Goal: Task Accomplishment & Management: Use online tool/utility

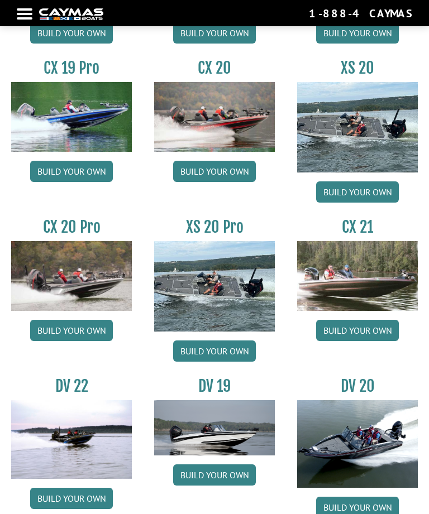
scroll to position [953, 0]
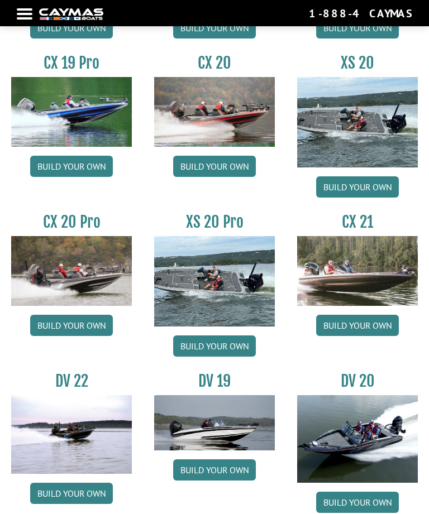
click at [372, 330] on link "Build your own" at bounding box center [357, 325] width 83 height 21
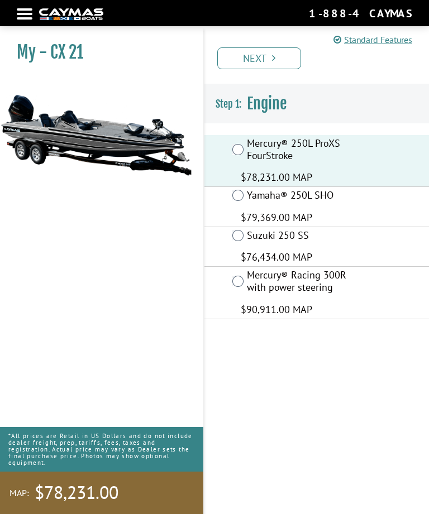
click at [274, 55] on icon "Pagination" at bounding box center [273, 58] width 3 height 10
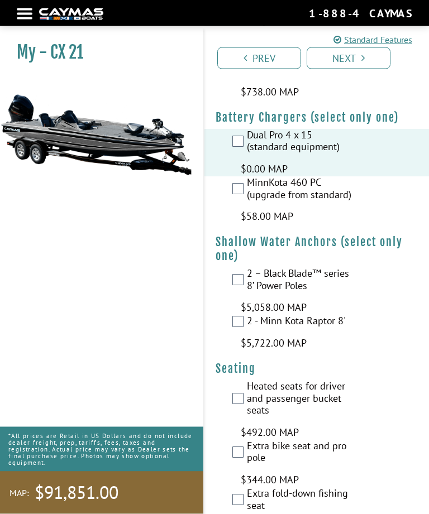
scroll to position [1111, 0]
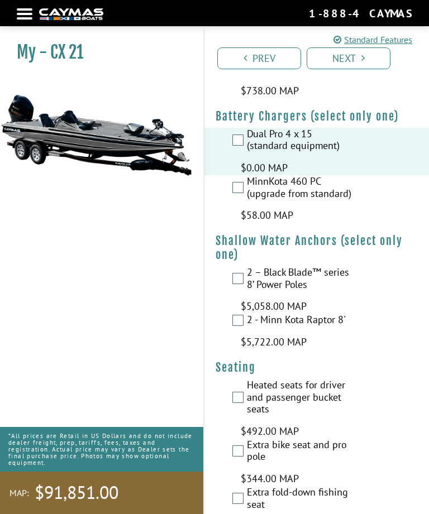
click at [247, 266] on label "2 – Black Blade™ series 8’ Power Poles" at bounding box center [301, 279] width 108 height 27
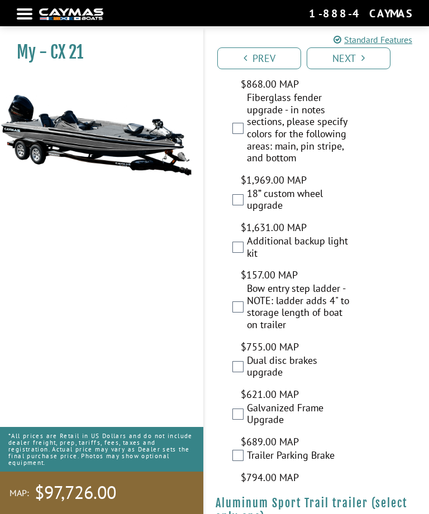
scroll to position [3411, 0]
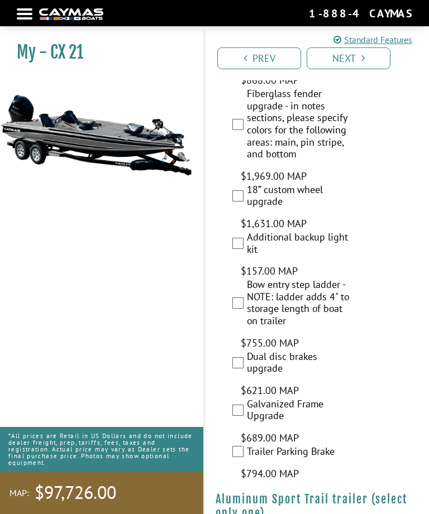
click at [356, 56] on link "Next" at bounding box center [349, 58] width 84 height 22
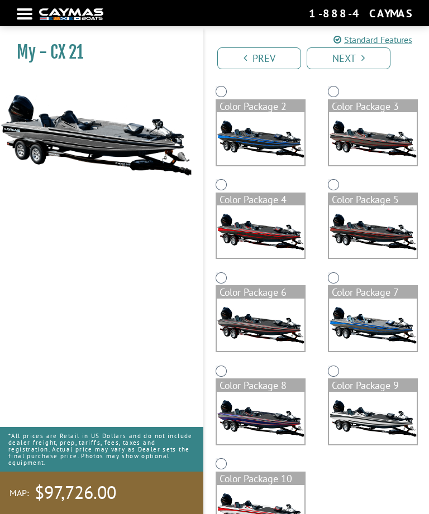
scroll to position [193, 0]
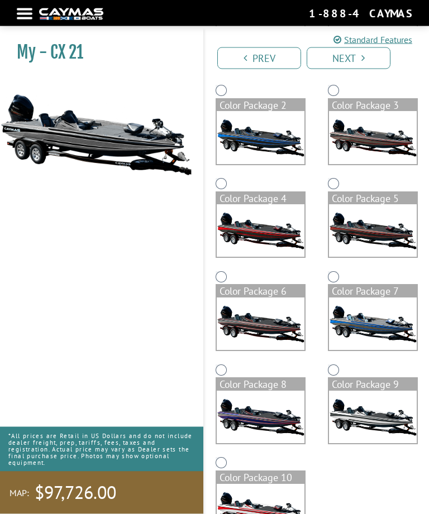
click at [378, 417] on img at bounding box center [373, 418] width 88 height 52
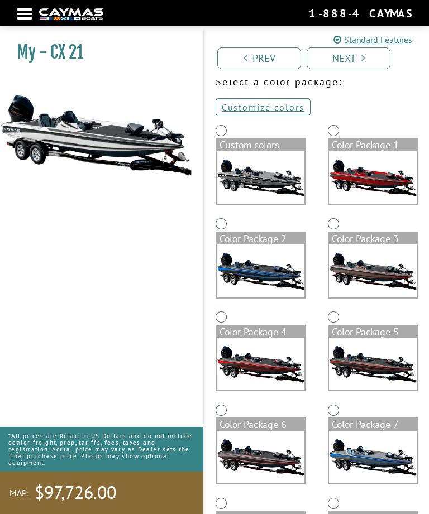
scroll to position [59, 0]
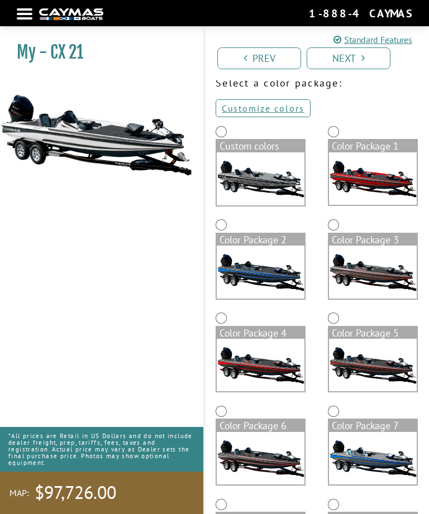
click at [268, 171] on img at bounding box center [261, 178] width 88 height 53
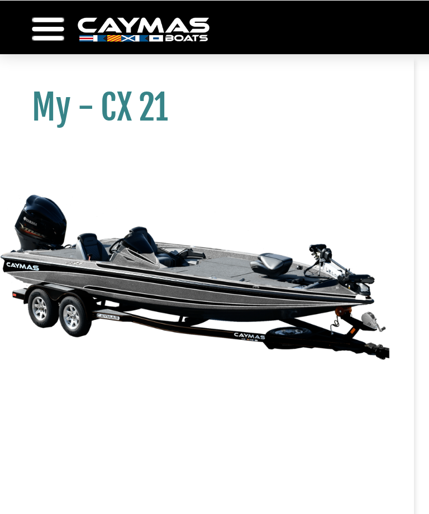
scroll to position [0, 0]
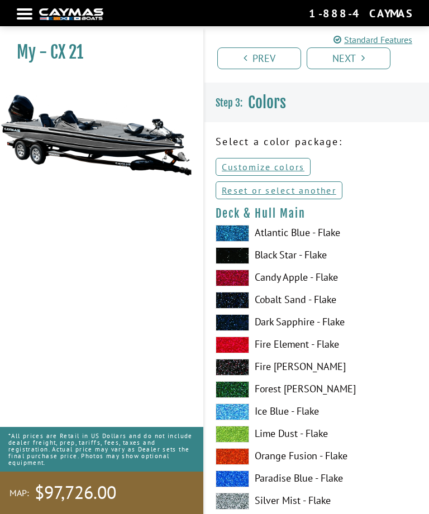
click at [365, 45] on link "Standard Features" at bounding box center [372, 39] width 79 height 13
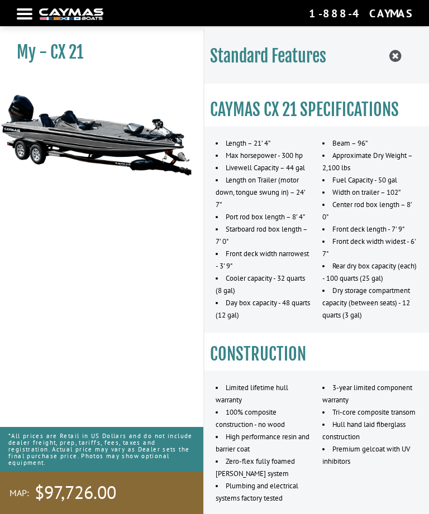
click at [393, 58] on icon at bounding box center [395, 56] width 12 height 14
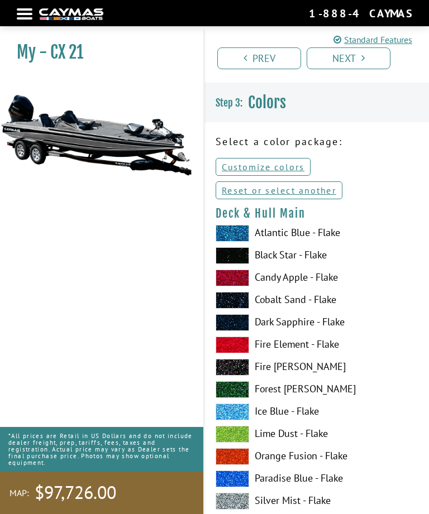
click at [263, 63] on link "Prev" at bounding box center [259, 58] width 84 height 22
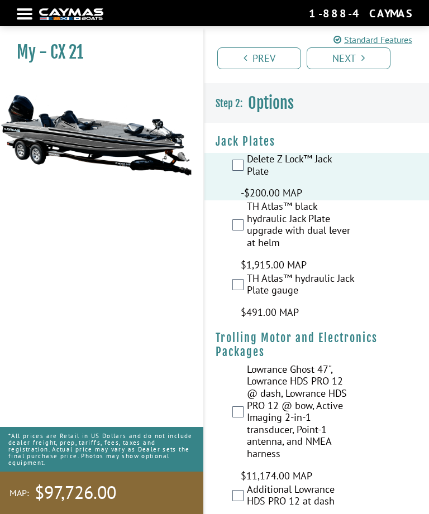
click at [365, 56] on link "Next" at bounding box center [349, 58] width 84 height 22
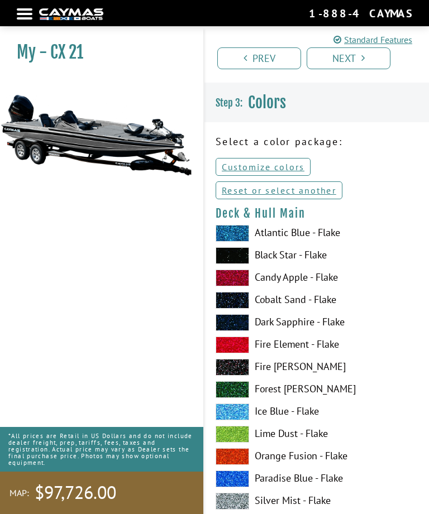
click at [364, 61] on icon "Pagination" at bounding box center [362, 58] width 3 height 10
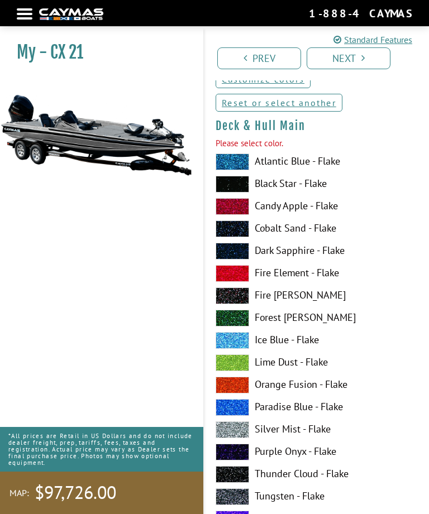
scroll to position [114, 0]
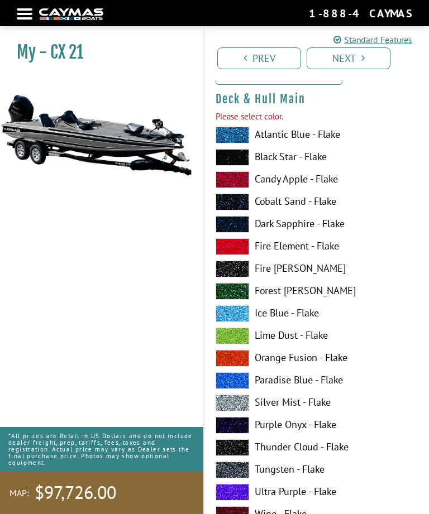
click at [365, 59] on link "Next" at bounding box center [349, 58] width 84 height 22
click at [350, 59] on link "Next" at bounding box center [349, 58] width 84 height 22
click at [344, 52] on link "Next" at bounding box center [349, 58] width 84 height 22
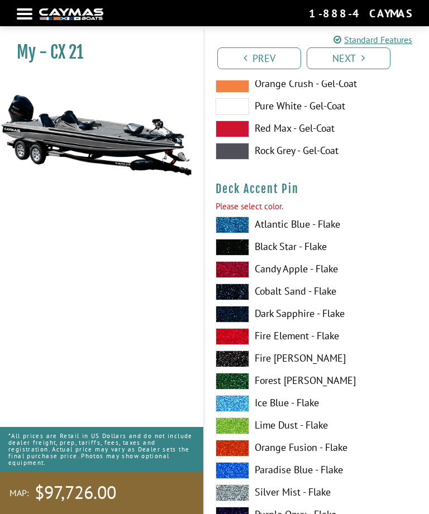
scroll to position [1416, 0]
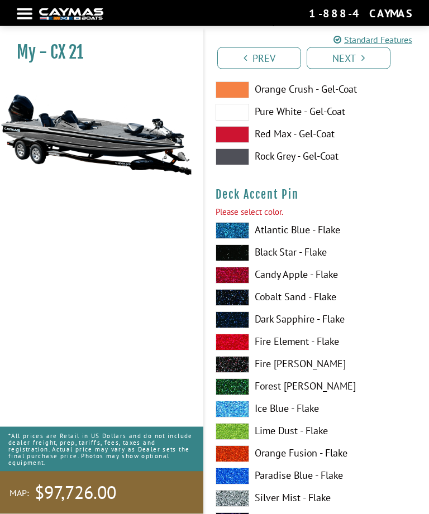
click at [268, 57] on link "Prev" at bounding box center [259, 58] width 84 height 22
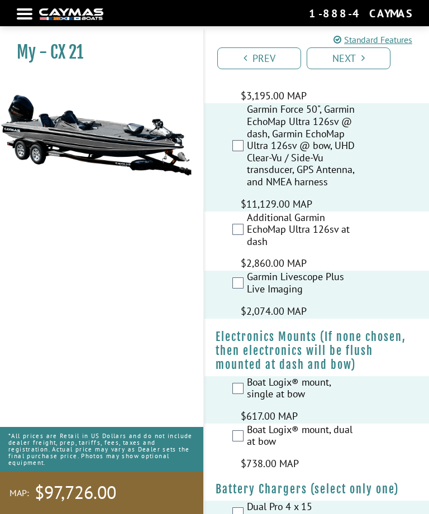
scroll to position [0, 0]
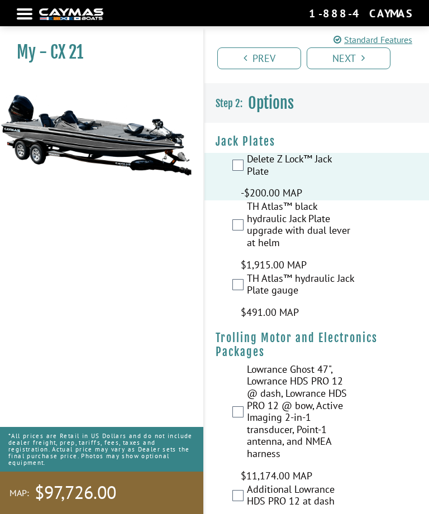
click at [264, 58] on link "Prev" at bounding box center [259, 58] width 84 height 22
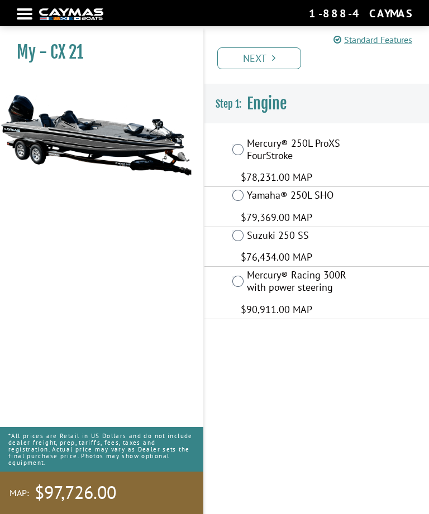
click at [271, 55] on link "Next" at bounding box center [259, 58] width 84 height 22
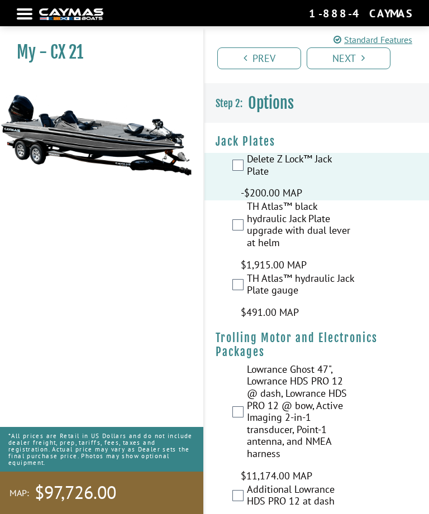
click at [261, 59] on link "Prev" at bounding box center [259, 58] width 84 height 22
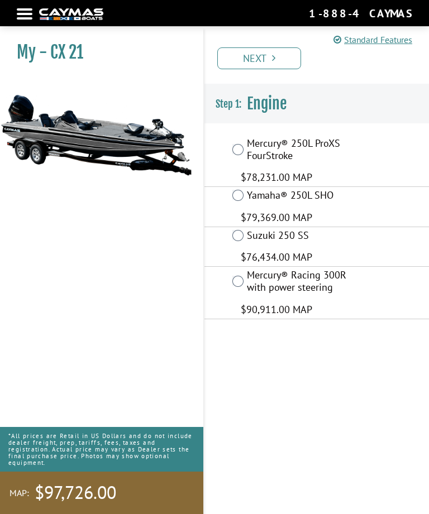
click at [284, 52] on link "Next" at bounding box center [259, 58] width 84 height 22
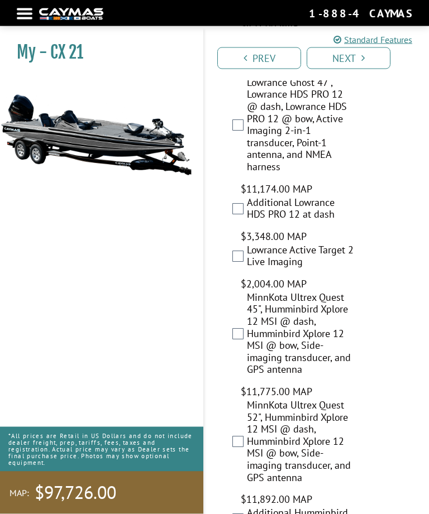
scroll to position [287, 0]
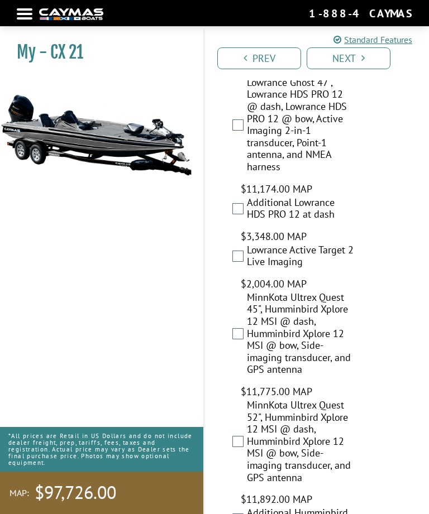
click at [397, 40] on link "Standard Features" at bounding box center [372, 39] width 79 height 13
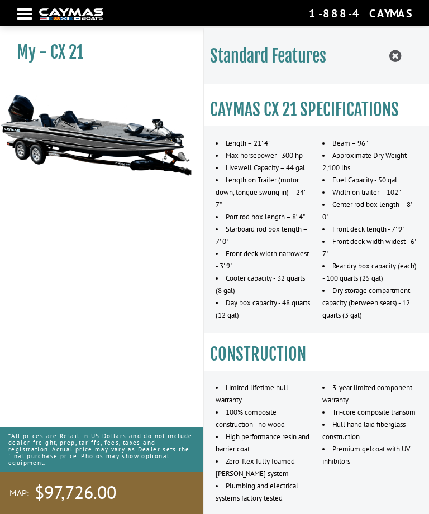
click at [392, 54] on icon at bounding box center [395, 56] width 12 height 14
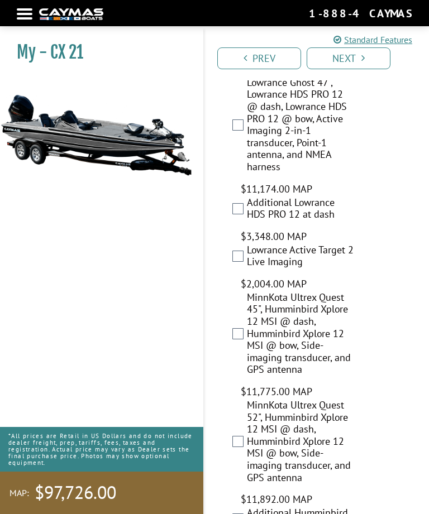
click at [361, 63] on icon "Pagination" at bounding box center [362, 58] width 3 height 10
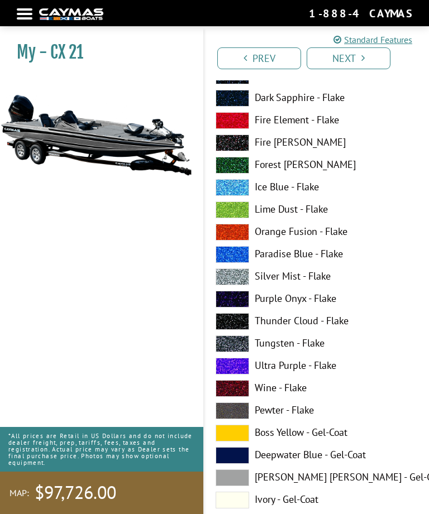
scroll to position [0, 0]
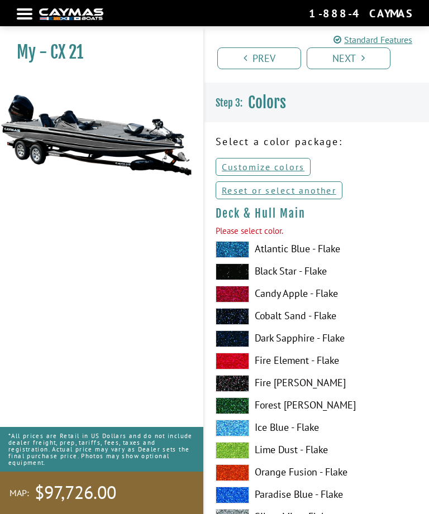
click at [362, 58] on icon "Pagination" at bounding box center [362, 58] width 3 height 10
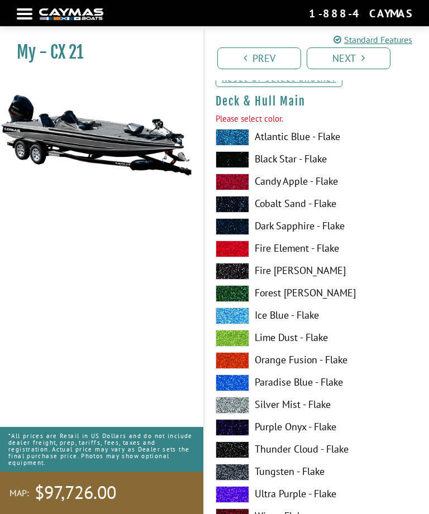
scroll to position [114, 0]
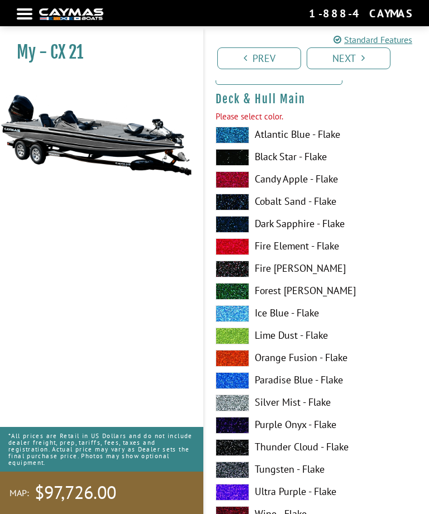
click at [354, 63] on link "Next" at bounding box center [349, 58] width 84 height 22
click at [355, 56] on link "Next" at bounding box center [349, 58] width 84 height 22
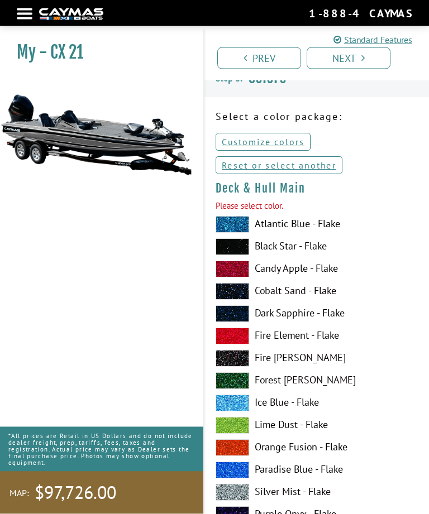
scroll to position [25, 0]
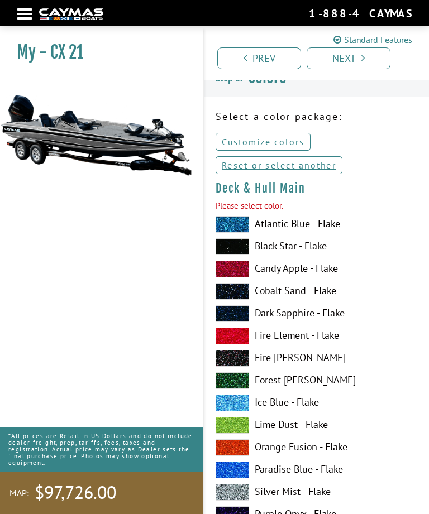
click at [323, 166] on link "Reset or select another" at bounding box center [279, 165] width 127 height 18
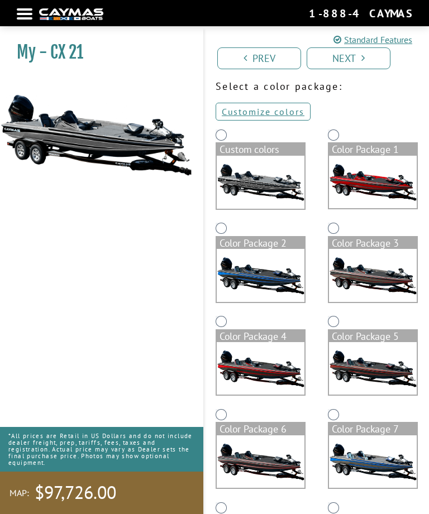
scroll to position [60, 0]
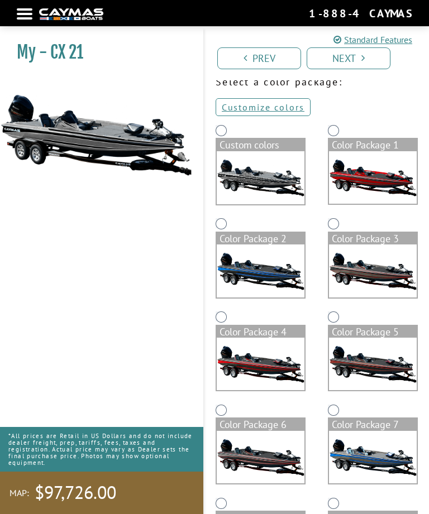
click at [386, 182] on img at bounding box center [373, 177] width 88 height 52
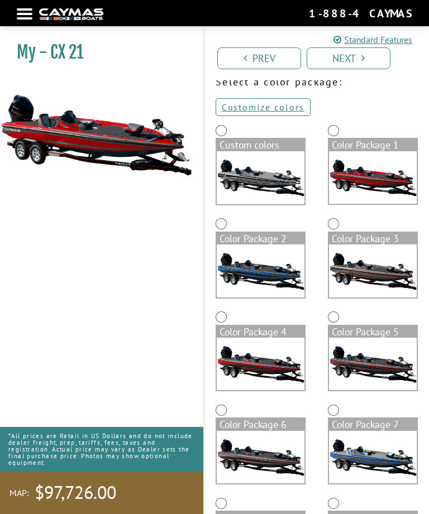
click at [386, 281] on img at bounding box center [373, 271] width 88 height 52
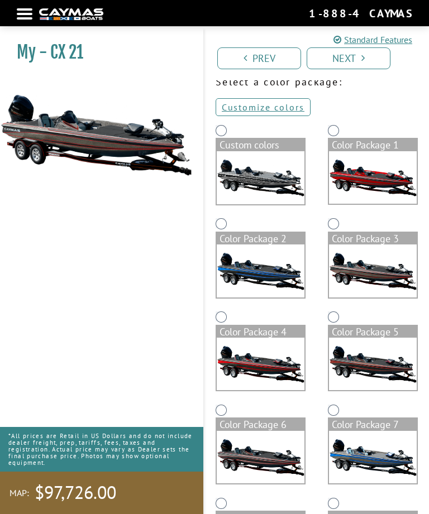
click at [385, 455] on img at bounding box center [373, 457] width 88 height 52
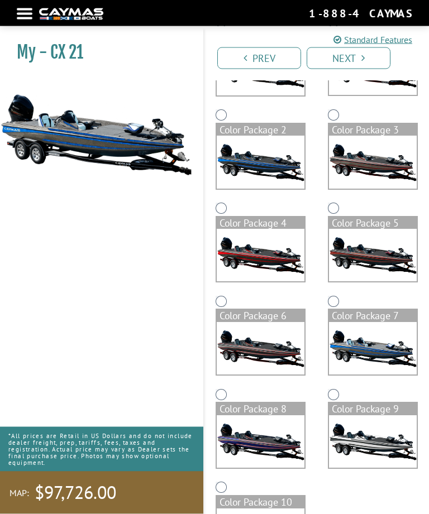
scroll to position [200, 0]
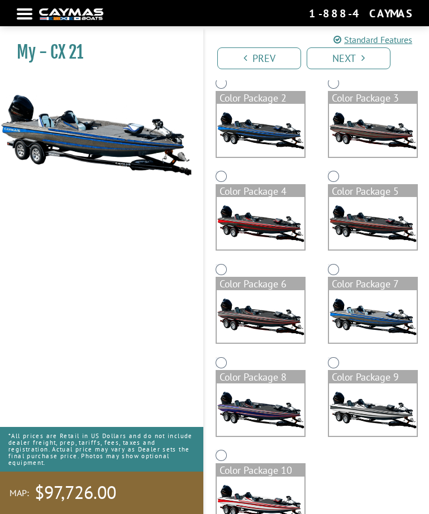
click at [274, 496] on img at bounding box center [261, 503] width 88 height 52
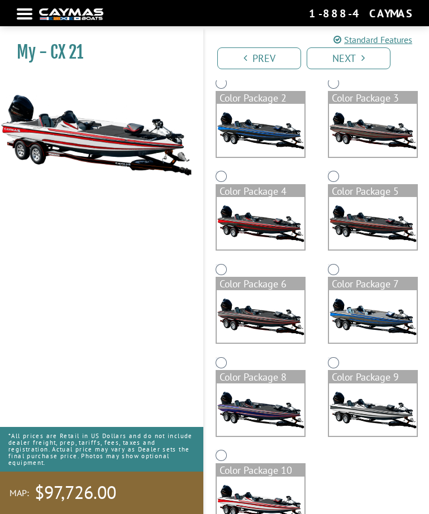
click at [270, 415] on img at bounding box center [261, 410] width 88 height 52
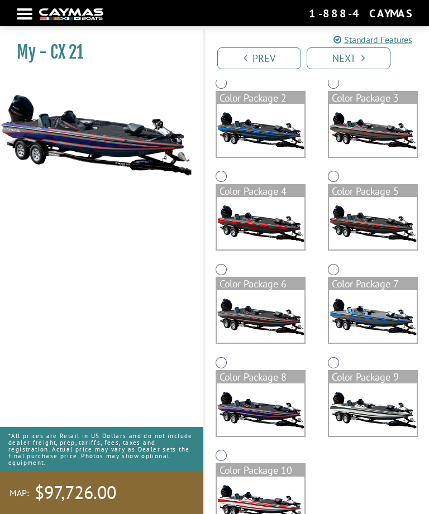
click at [388, 226] on img at bounding box center [373, 223] width 88 height 52
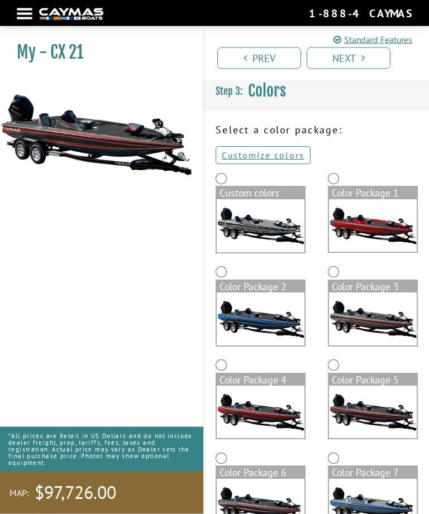
scroll to position [0, 0]
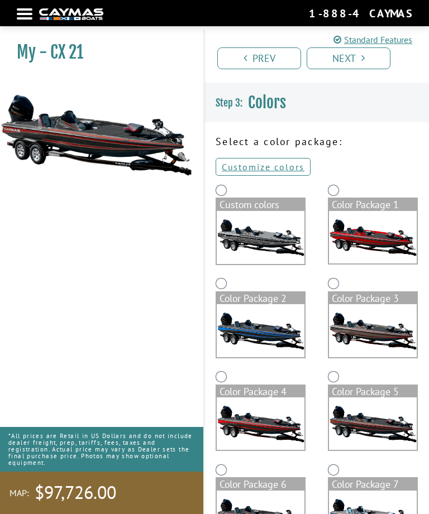
click at [265, 249] on img at bounding box center [261, 237] width 88 height 53
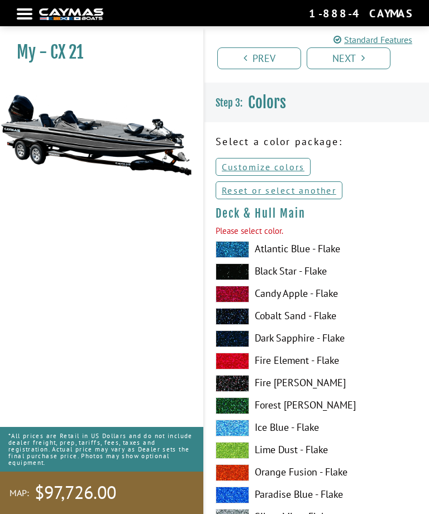
click at [358, 58] on link "Next" at bounding box center [349, 58] width 84 height 22
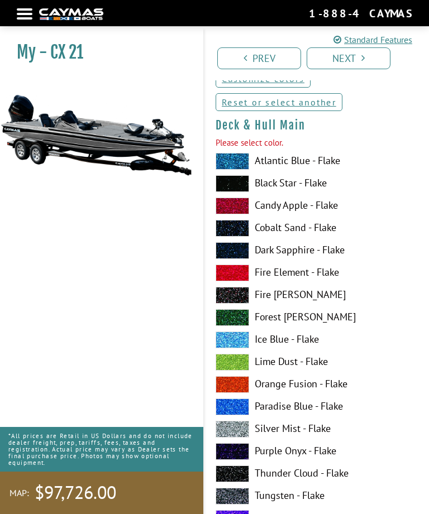
scroll to position [114, 0]
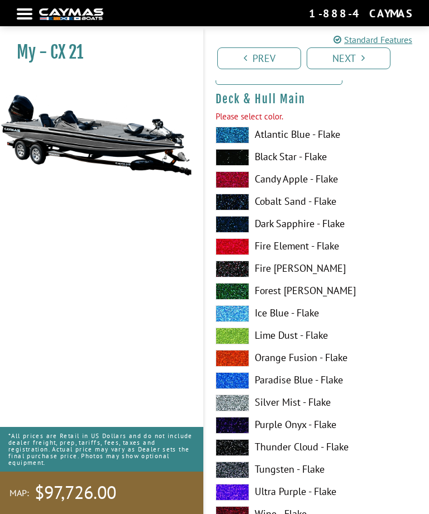
click at [363, 61] on icon "Pagination" at bounding box center [362, 58] width 3 height 10
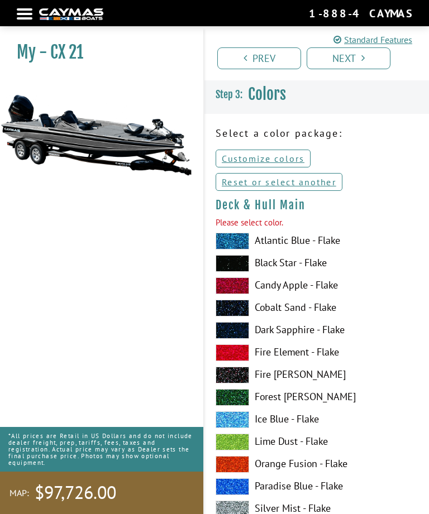
scroll to position [3, 0]
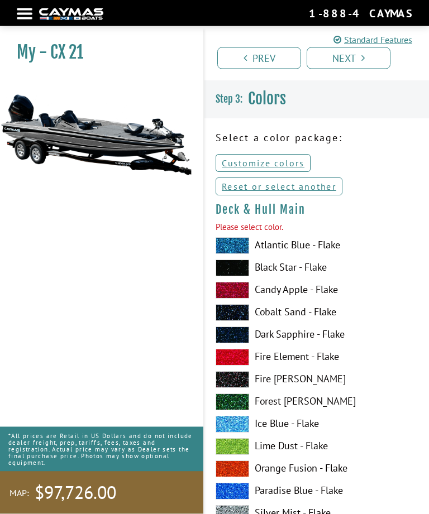
click at [328, 188] on link "Reset or select another" at bounding box center [279, 187] width 127 height 18
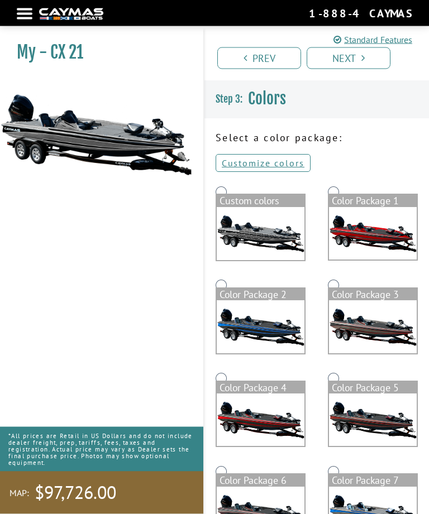
scroll to position [4, 0]
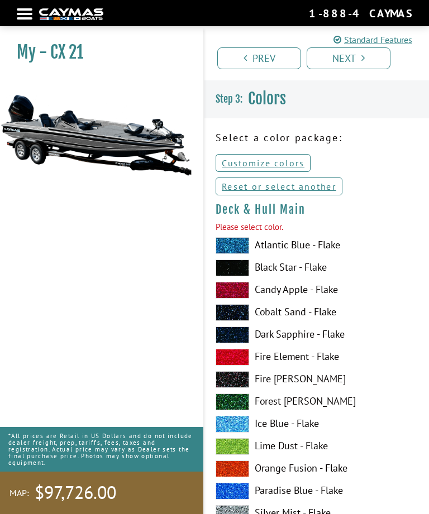
click at [318, 187] on link "Reset or select another" at bounding box center [279, 187] width 127 height 18
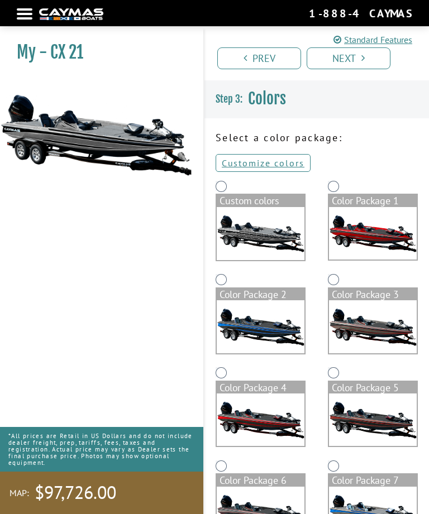
click at [279, 336] on img at bounding box center [261, 326] width 88 height 52
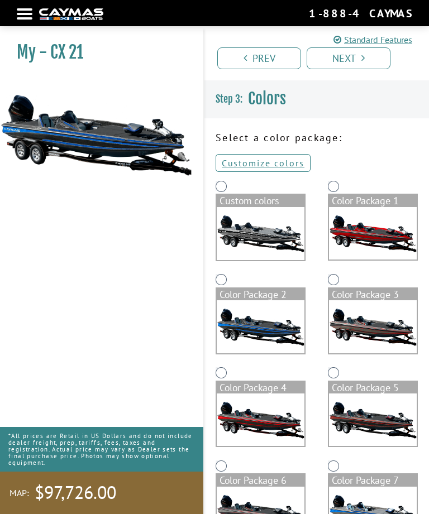
click at [354, 64] on link "Next" at bounding box center [349, 58] width 84 height 22
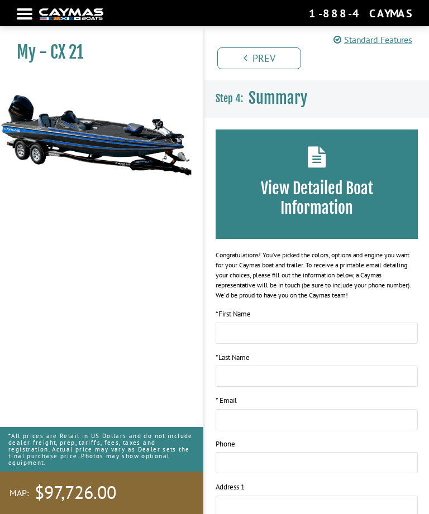
click at [294, 51] on link "Prev" at bounding box center [259, 58] width 84 height 22
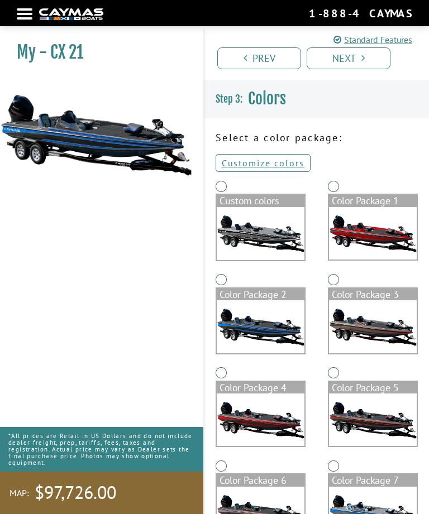
click at [263, 241] on img at bounding box center [261, 233] width 88 height 53
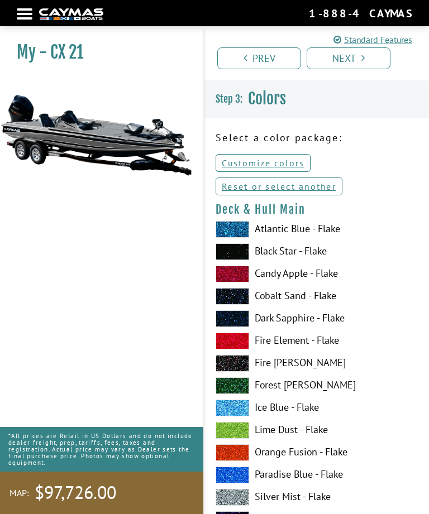
click at [308, 185] on link "Reset or select another" at bounding box center [279, 187] width 127 height 18
click at [397, 216] on h4 "Deck & Hull Main" at bounding box center [317, 210] width 202 height 14
click at [267, 60] on link "Prev" at bounding box center [259, 58] width 84 height 22
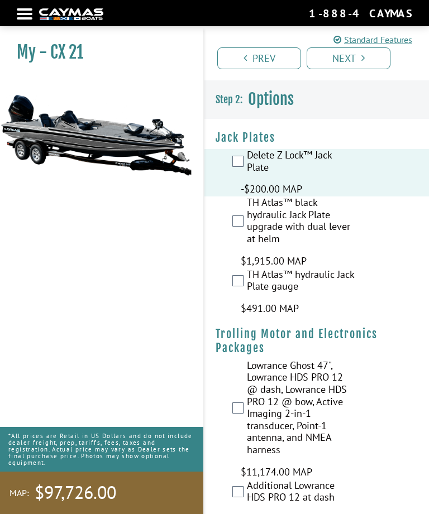
click at [343, 68] on link "Next" at bounding box center [349, 58] width 84 height 22
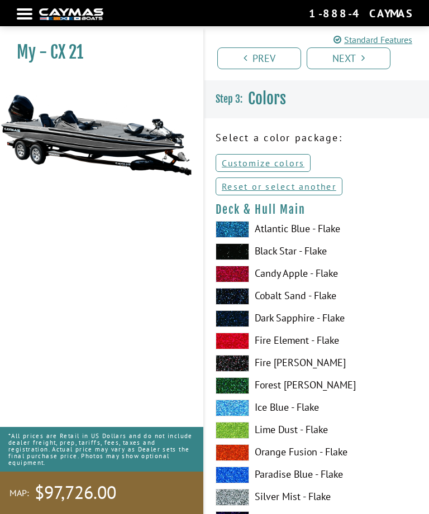
click at [313, 186] on link "Reset or select another" at bounding box center [279, 187] width 127 height 18
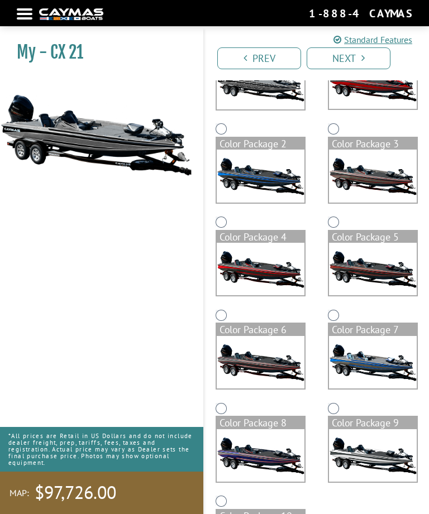
scroll to position [154, 0]
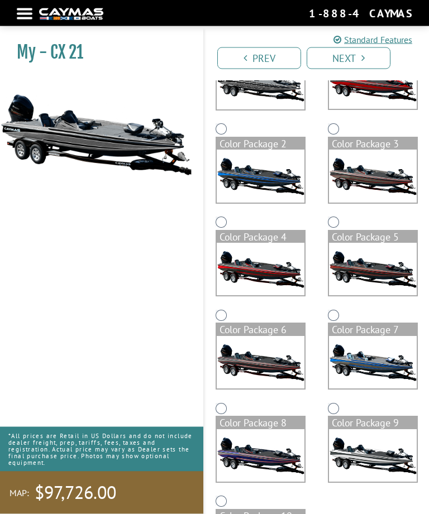
click at [385, 464] on img at bounding box center [373, 456] width 88 height 52
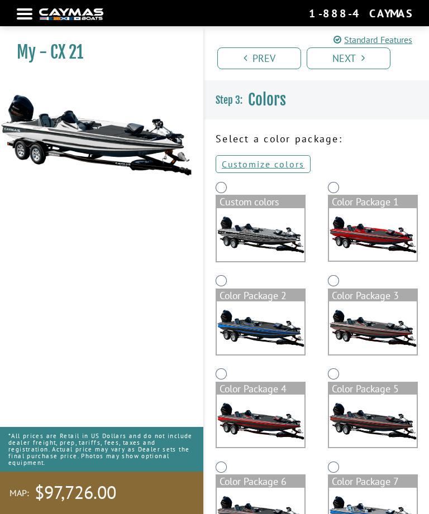
scroll to position [0, 0]
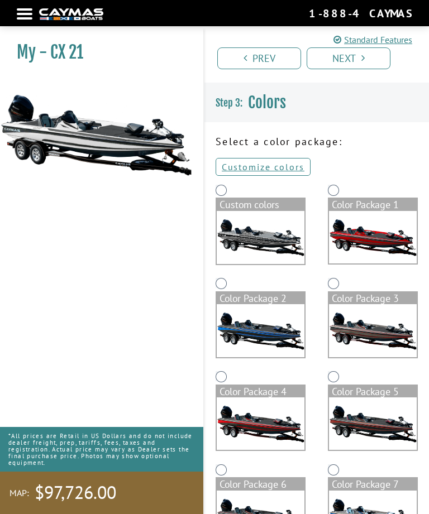
click at [281, 162] on link "Customize colors" at bounding box center [263, 167] width 95 height 18
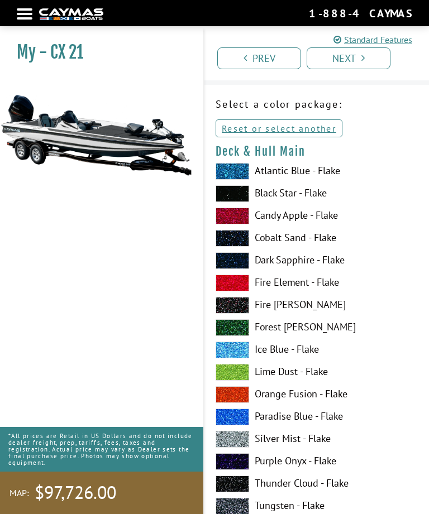
scroll to position [40, 0]
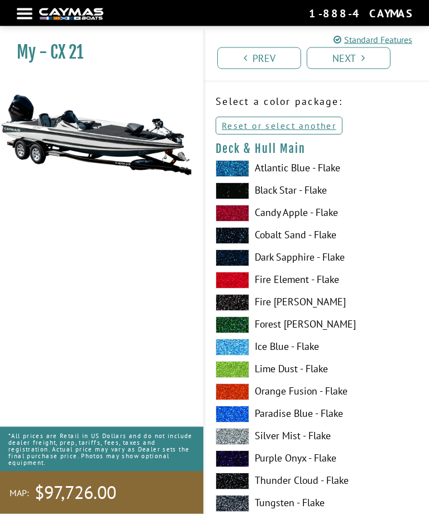
click at [266, 438] on label "Silver Mist - Flake" at bounding box center [317, 437] width 202 height 17
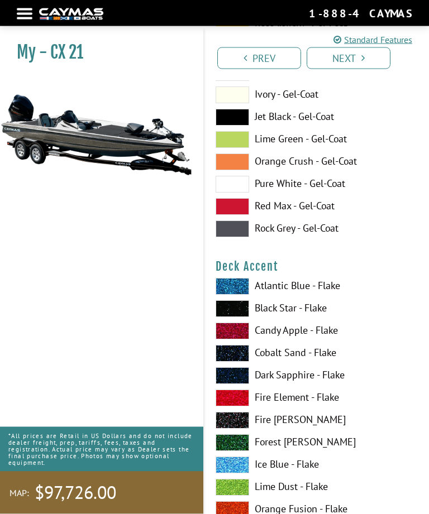
scroll to position [605, 0]
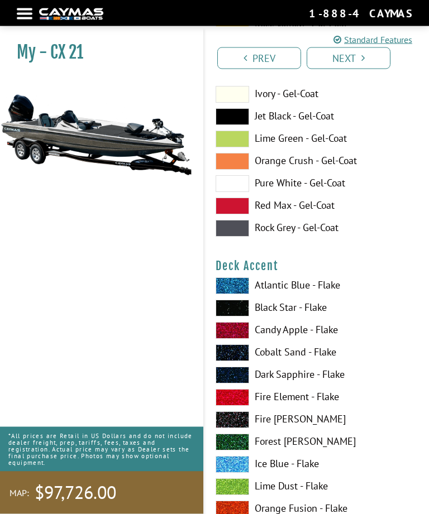
click at [243, 308] on span at bounding box center [233, 308] width 34 height 17
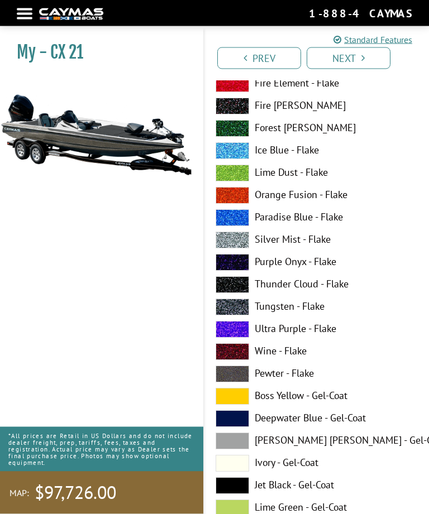
scroll to position [1605, 0]
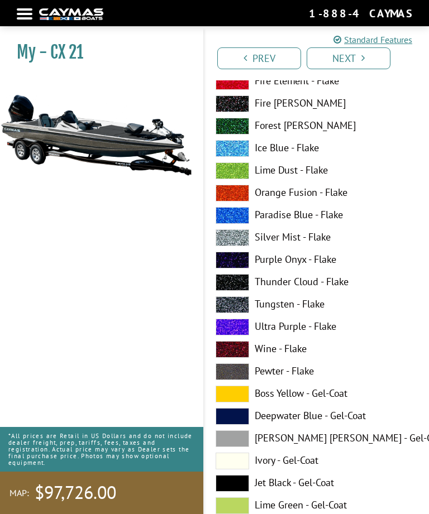
click at [244, 443] on span at bounding box center [233, 439] width 34 height 17
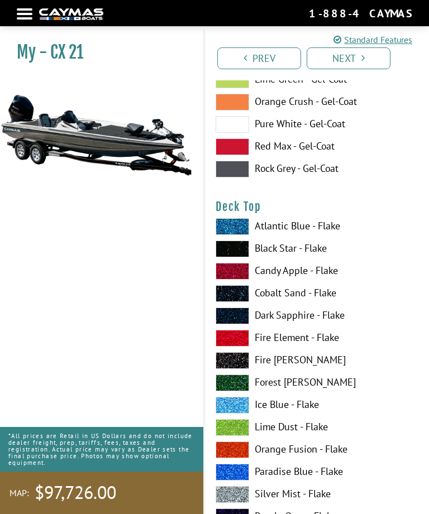
scroll to position [2027, 0]
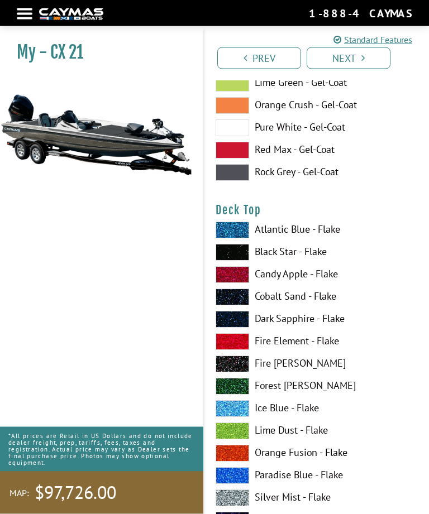
click at [238, 236] on span at bounding box center [233, 230] width 34 height 17
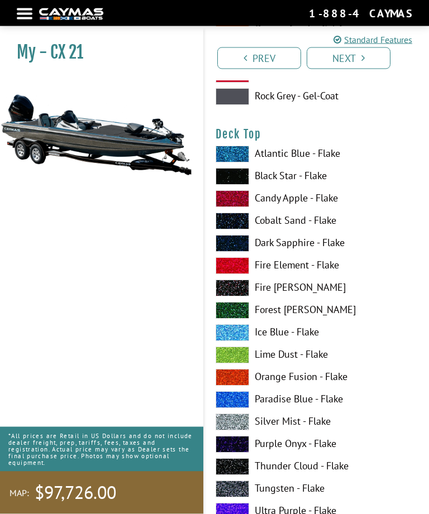
scroll to position [2105, 0]
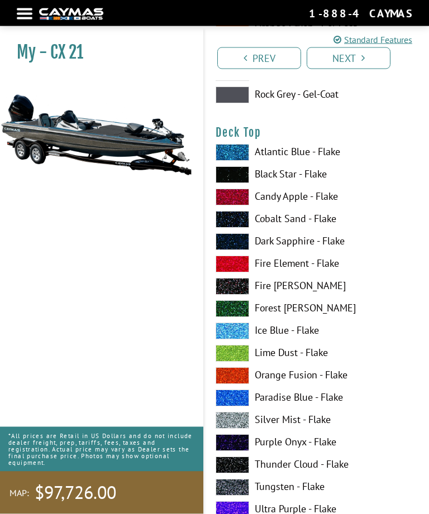
click at [309, 423] on label "Silver Mist - Flake" at bounding box center [317, 421] width 202 height 17
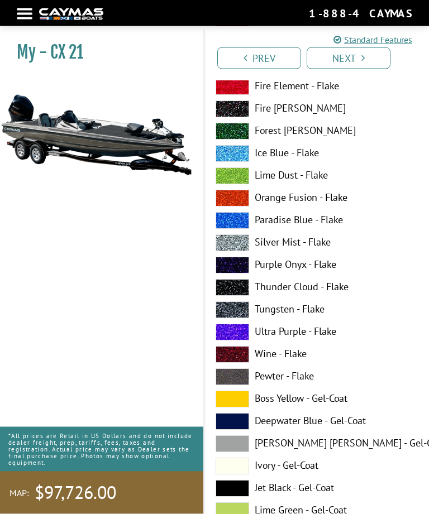
scroll to position [2964, 0]
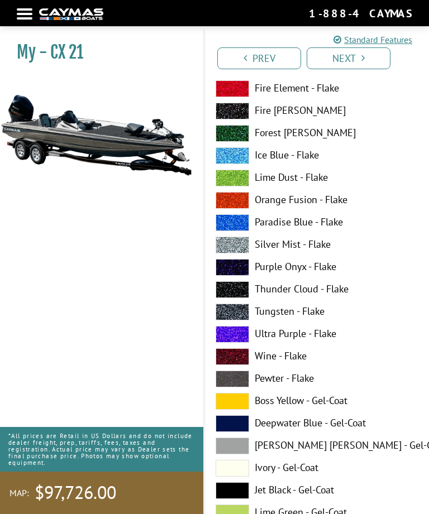
click at [235, 400] on span at bounding box center [233, 401] width 34 height 17
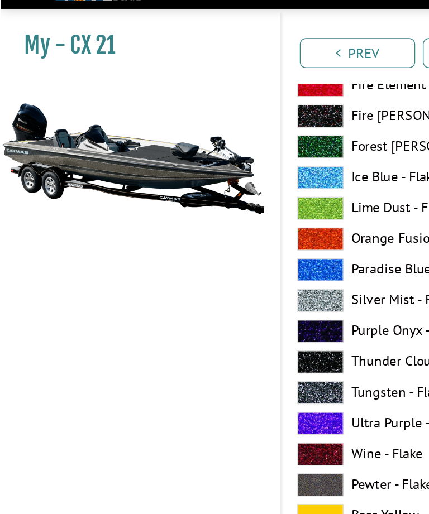
scroll to position [2969, 0]
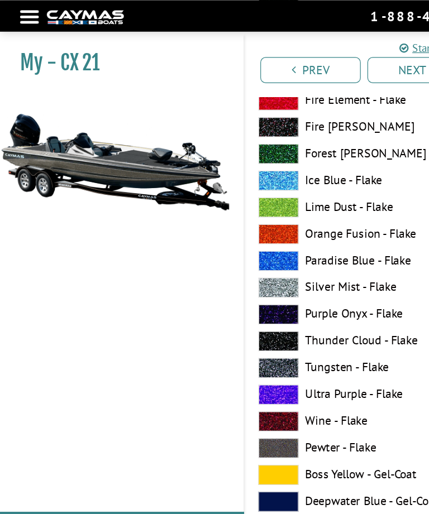
click at [301, 246] on label "Silver Mist - Flake" at bounding box center [317, 240] width 202 height 17
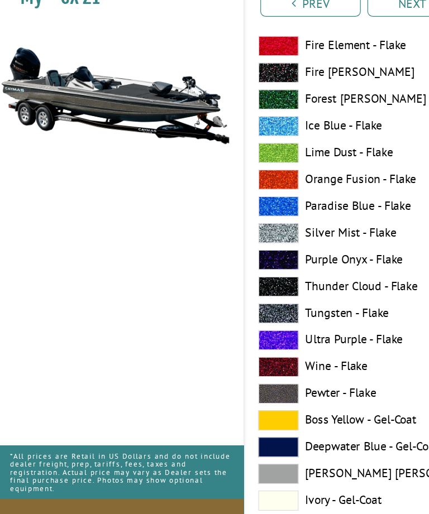
scroll to position [3642, 0]
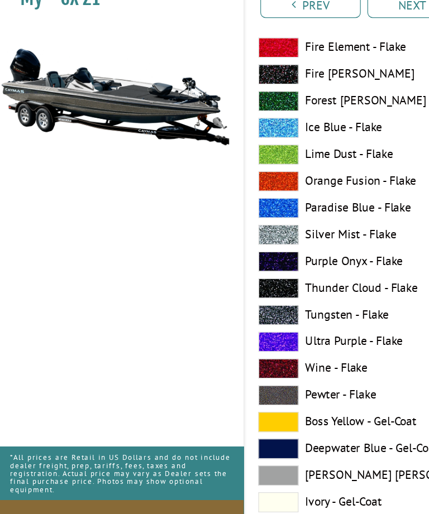
click at [240, 398] on span at bounding box center [233, 406] width 34 height 17
click at [318, 242] on label "Silver Mist - Flake" at bounding box center [317, 250] width 202 height 17
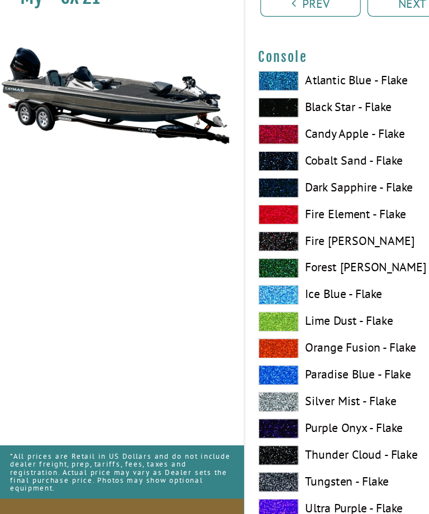
scroll to position [4189, 0]
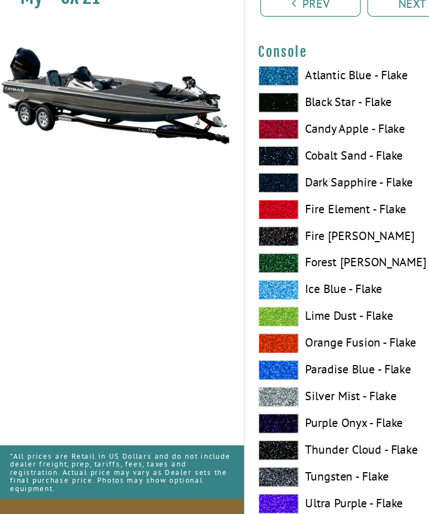
click at [306, 378] on label "Silver Mist - Flake" at bounding box center [317, 386] width 202 height 17
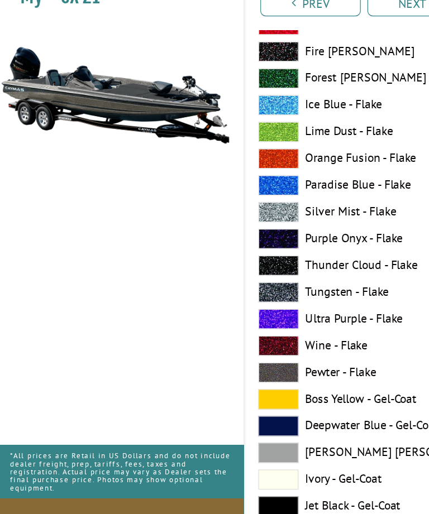
scroll to position [4346, 0]
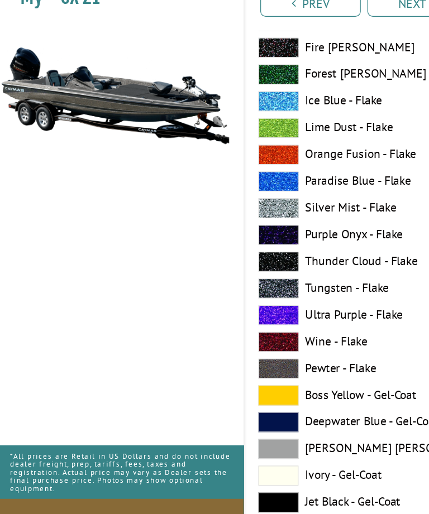
click at [294, 288] on label "Tungsten - Flake" at bounding box center [317, 296] width 202 height 17
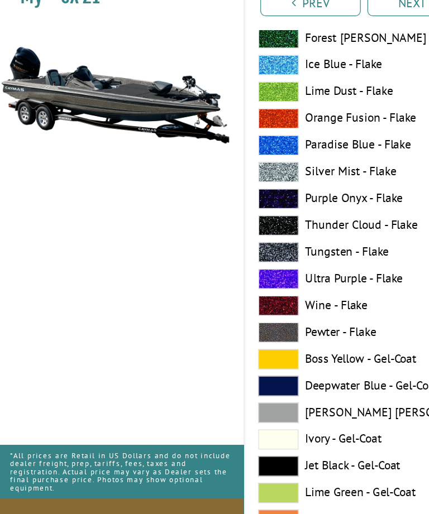
scroll to position [279, 0]
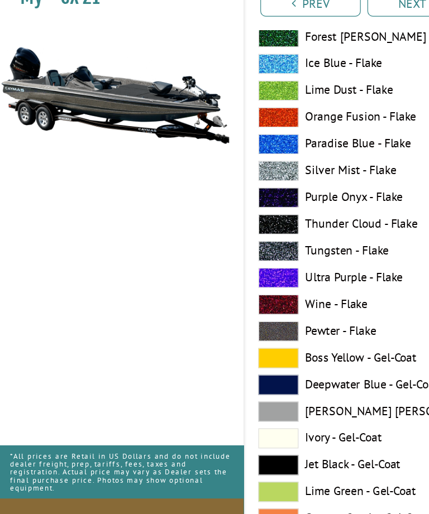
click at [243, 257] on span at bounding box center [233, 265] width 34 height 17
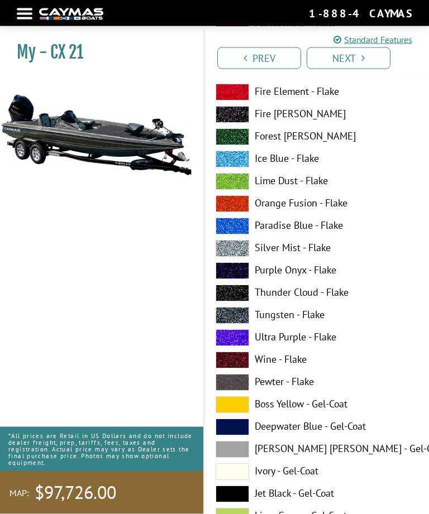
scroll to position [230, 0]
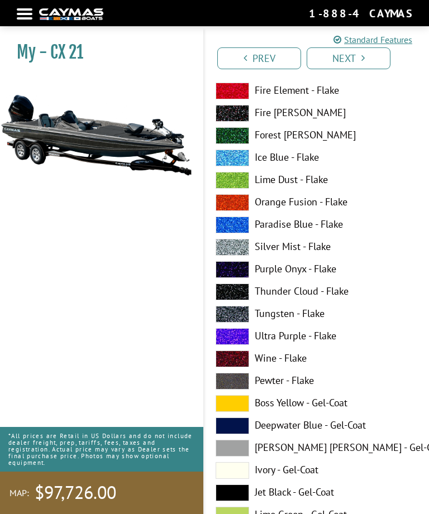
click at [250, 429] on label "Deepwater Blue - Gel-Coat" at bounding box center [317, 426] width 202 height 17
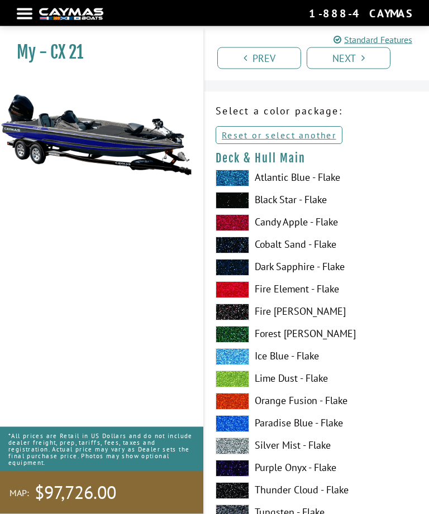
scroll to position [30, 0]
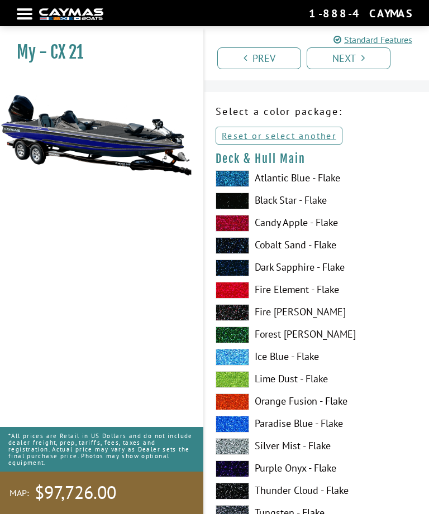
click at [240, 249] on span at bounding box center [233, 245] width 34 height 17
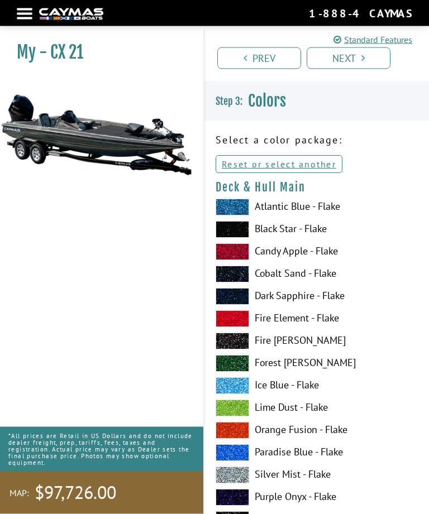
scroll to position [0, 0]
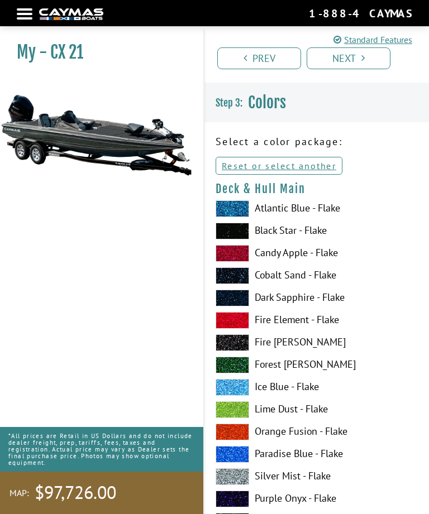
click at [352, 63] on link "Next" at bounding box center [349, 58] width 84 height 22
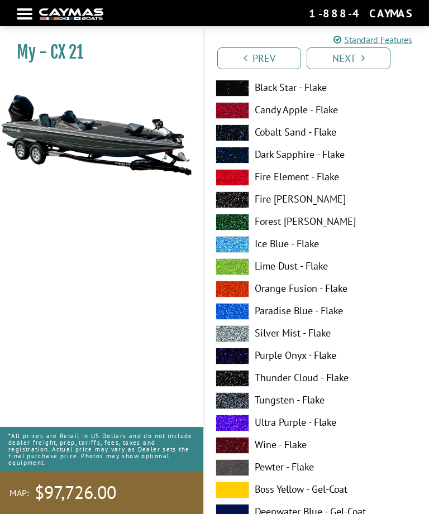
scroll to position [4191, 0]
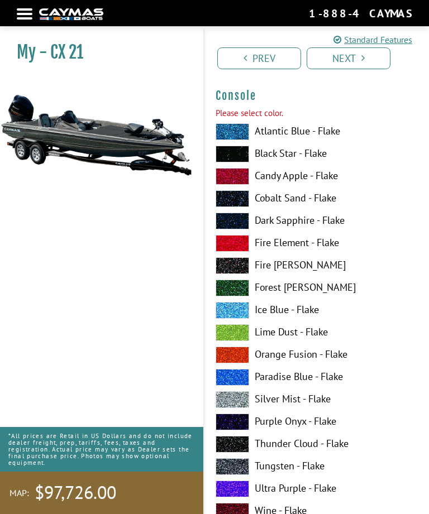
click at [365, 60] on link "Next" at bounding box center [349, 58] width 84 height 22
click at [262, 61] on link "Prev" at bounding box center [259, 58] width 84 height 22
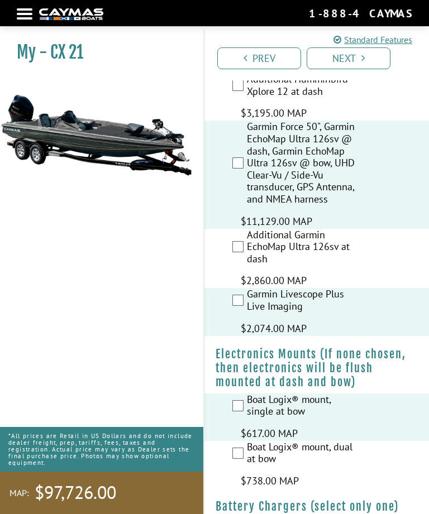
scroll to position [728, 0]
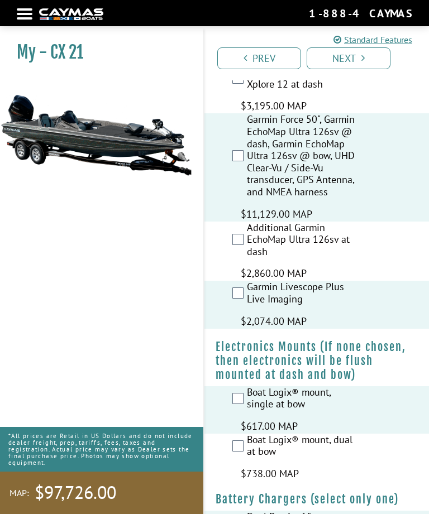
click at [365, 57] on link "Next" at bounding box center [349, 58] width 84 height 22
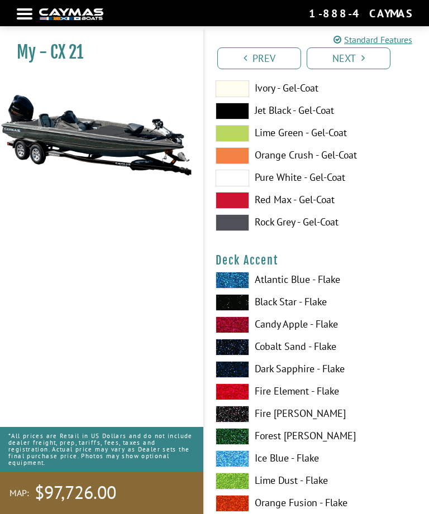
scroll to position [0, 0]
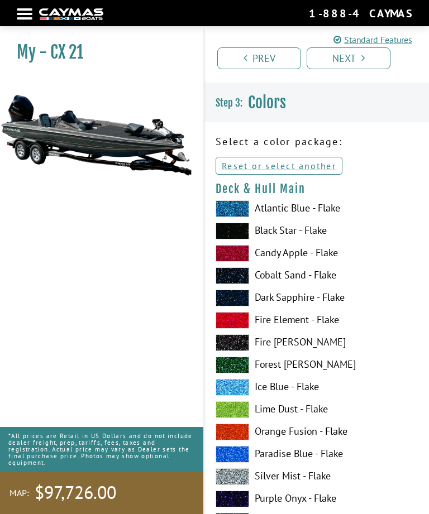
click at [312, 168] on link "Reset or select another" at bounding box center [279, 166] width 127 height 18
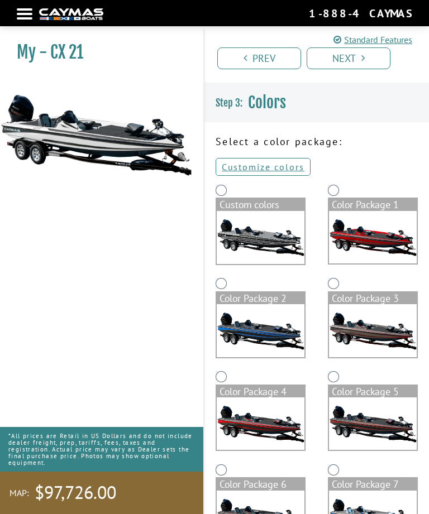
click at [384, 232] on img at bounding box center [373, 237] width 88 height 52
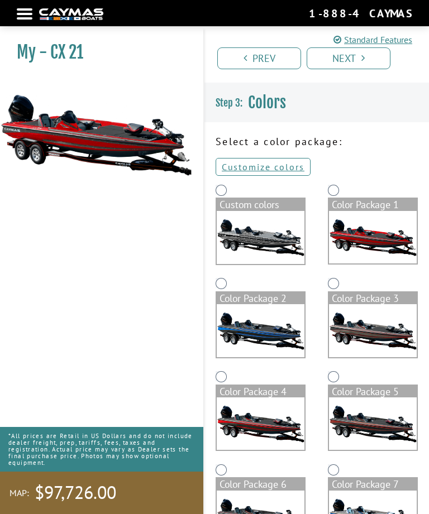
click at [390, 339] on img at bounding box center [373, 330] width 88 height 52
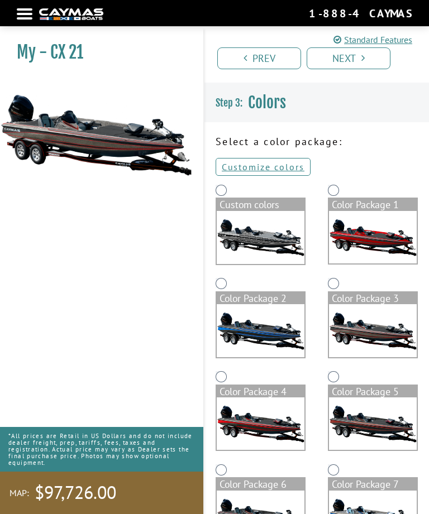
click at [403, 432] on img at bounding box center [373, 424] width 88 height 52
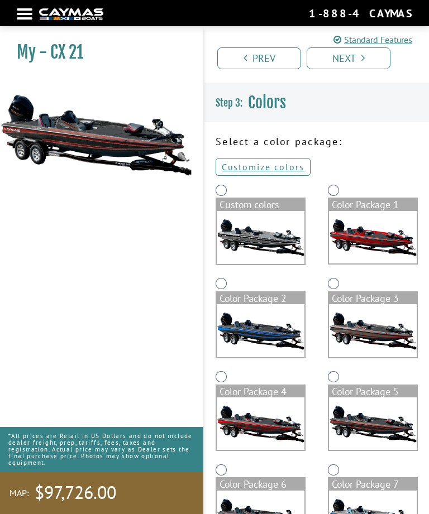
click at [283, 335] on img at bounding box center [261, 330] width 88 height 52
click at [273, 514] on img at bounding box center [261, 517] width 88 height 52
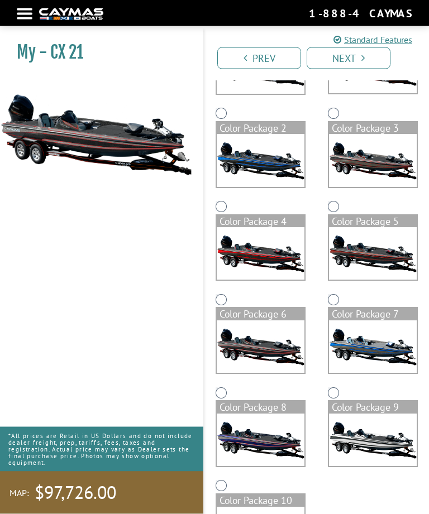
scroll to position [200, 0]
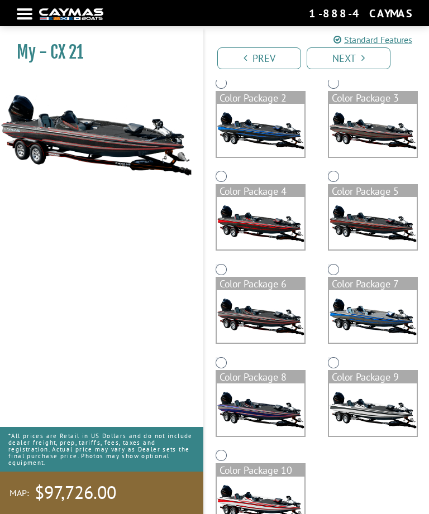
click at [395, 418] on img at bounding box center [373, 410] width 88 height 52
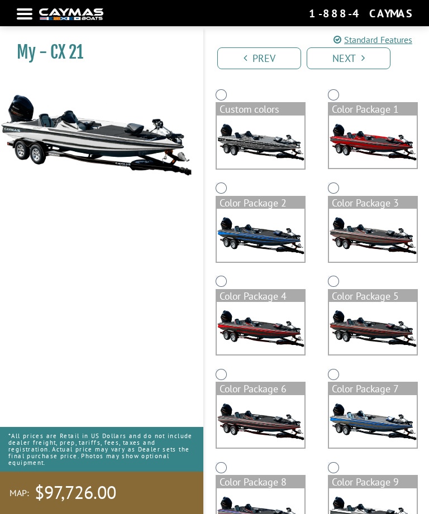
click at [370, 64] on link "Next" at bounding box center [349, 58] width 84 height 22
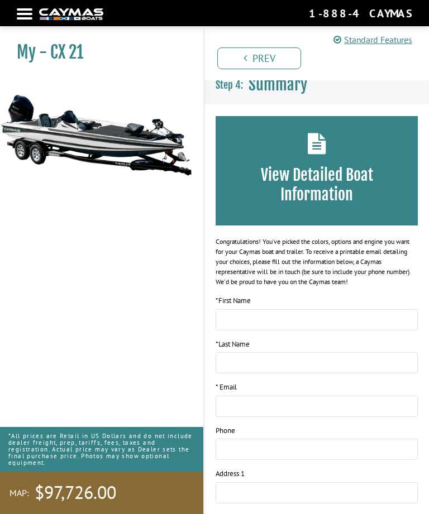
scroll to position [0, 0]
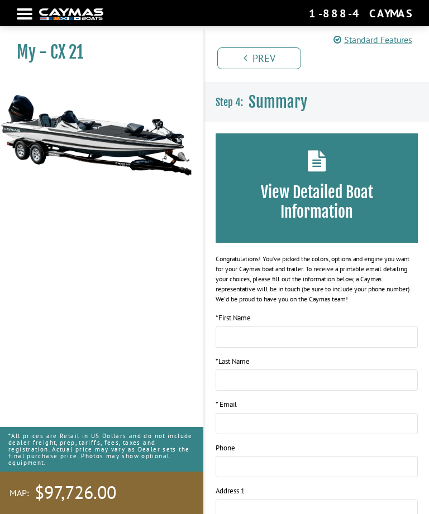
click at [359, 206] on h3 "View Detailed Boat Information" at bounding box center [316, 202] width 169 height 39
click at [312, 163] on icon at bounding box center [317, 160] width 18 height 21
click at [341, 337] on input "text" at bounding box center [317, 337] width 202 height 21
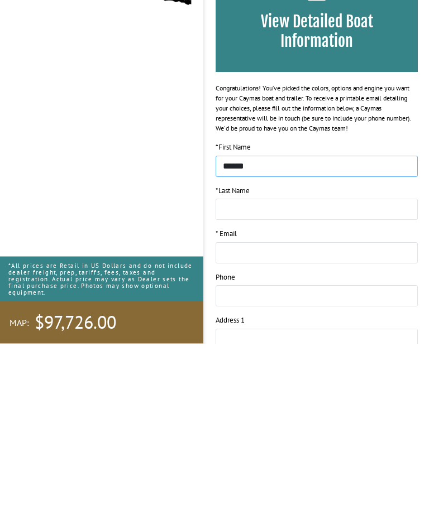
type input "******"
click at [290, 370] on input "text" at bounding box center [317, 380] width 202 height 21
type input "******"
click at [299, 413] on input "email" at bounding box center [317, 423] width 202 height 21
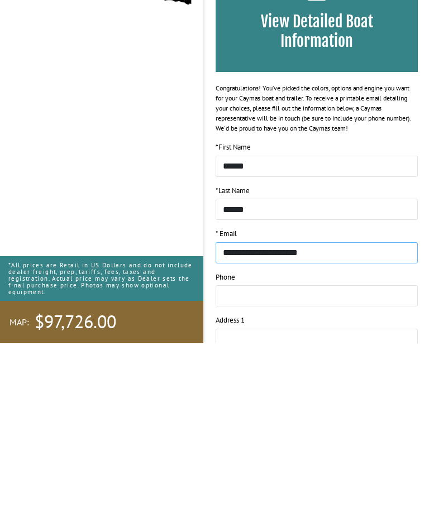
type input "**********"
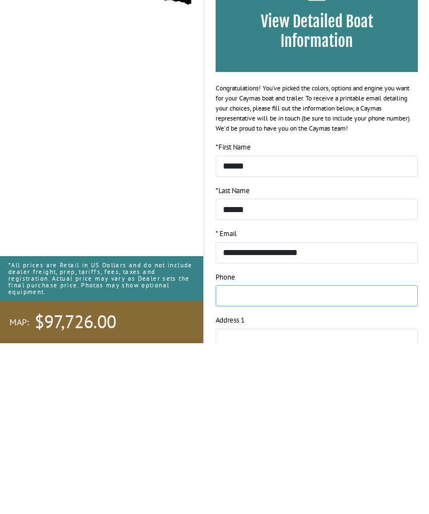
click at [325, 456] on input "tel" at bounding box center [317, 466] width 202 height 21
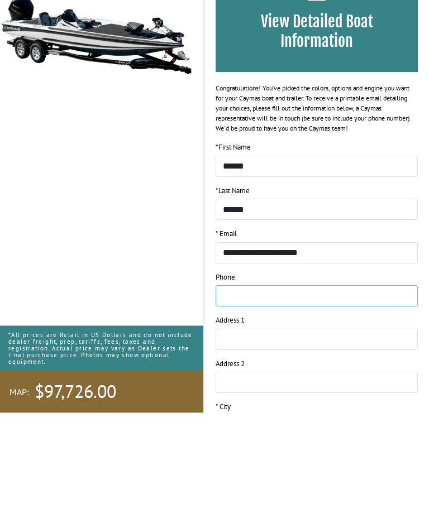
scroll to position [70, 0]
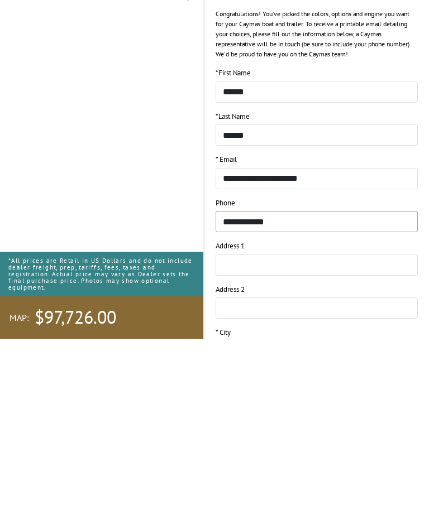
type input "**********"
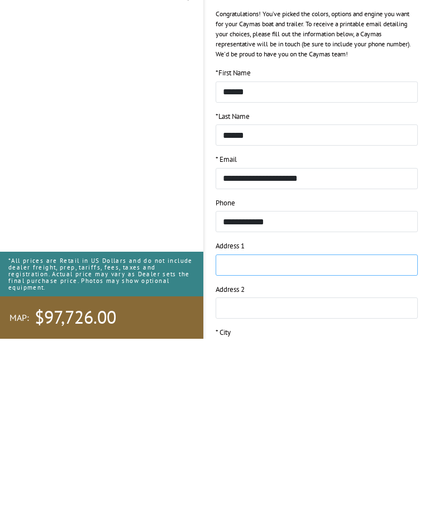
click at [296, 430] on input "text" at bounding box center [317, 440] width 202 height 21
type input "**********"
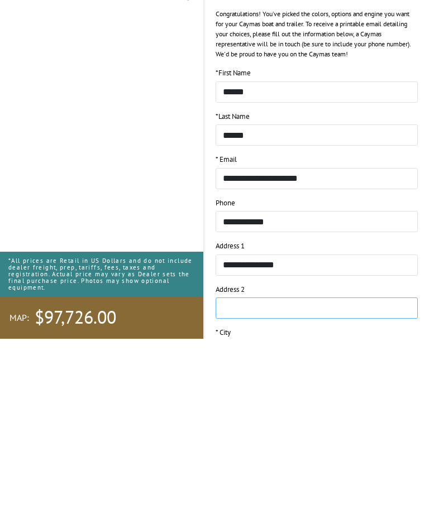
click at [279, 473] on input "text" at bounding box center [317, 483] width 202 height 21
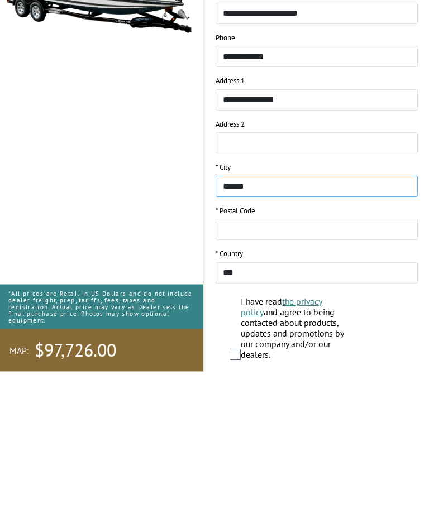
type input "******"
click at [308, 362] on input "text" at bounding box center [317, 372] width 202 height 21
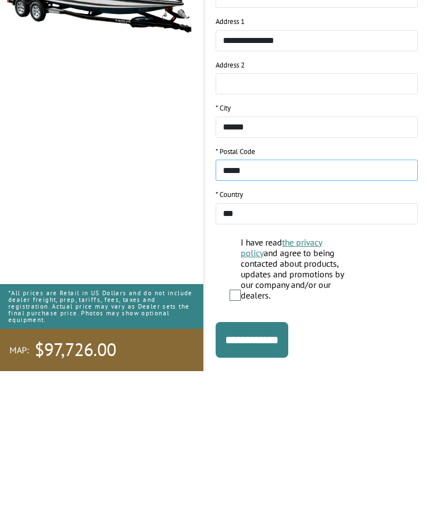
type input "*****"
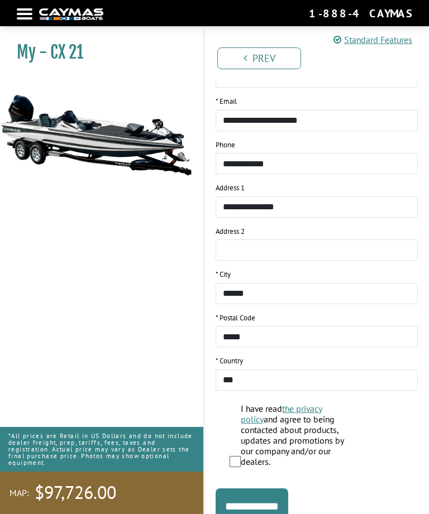
click at [284, 499] on input "**********" at bounding box center [252, 507] width 73 height 36
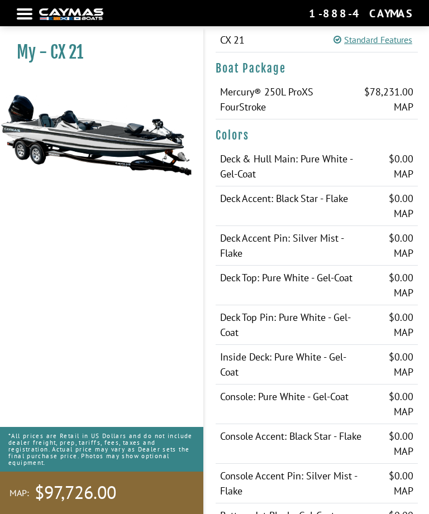
scroll to position [365, 0]
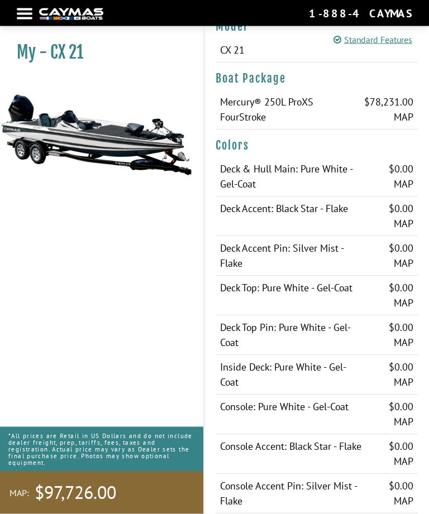
click at [80, 139] on img at bounding box center [96, 135] width 192 height 117
click at [92, 139] on img at bounding box center [96, 135] width 192 height 117
click at [90, 140] on img at bounding box center [96, 135] width 192 height 117
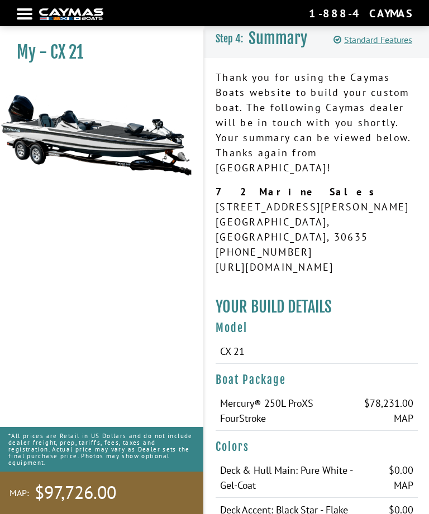
scroll to position [0, 0]
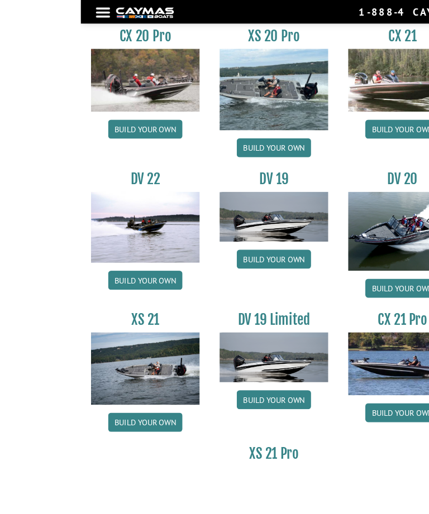
scroll to position [1177, 0]
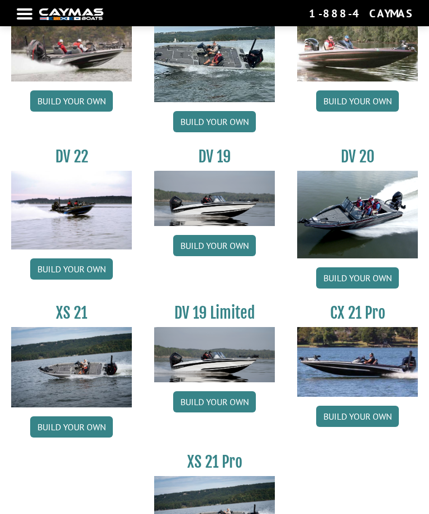
click at [103, 438] on link "Build your own" at bounding box center [71, 427] width 83 height 21
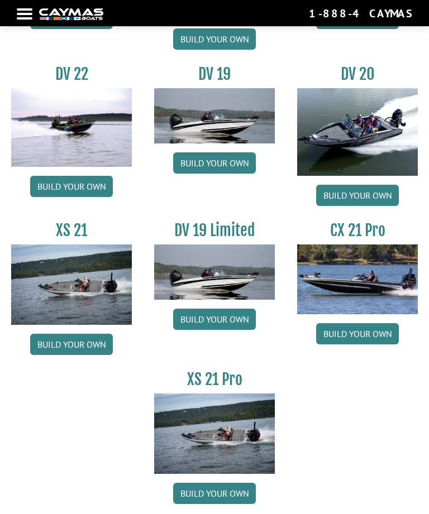
scroll to position [1273, 0]
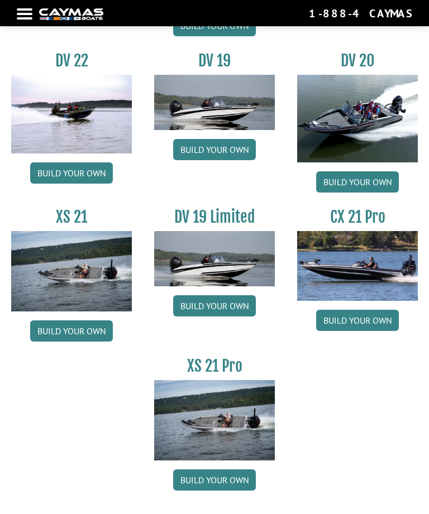
click at [237, 491] on link "Build your own" at bounding box center [214, 480] width 83 height 21
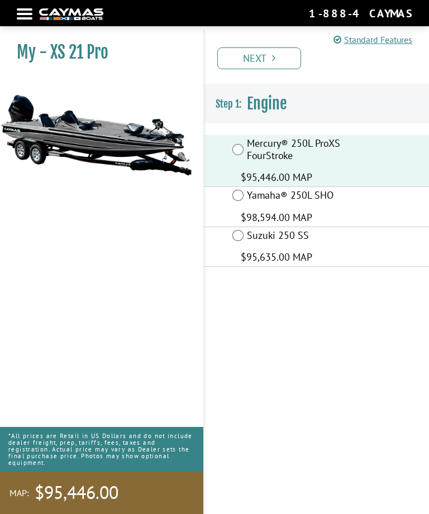
click at [277, 57] on link "Next" at bounding box center [259, 58] width 84 height 22
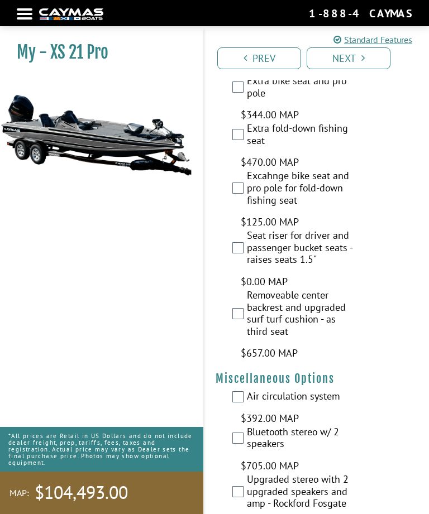
scroll to position [2049, 0]
